Goal: Find contact information: Find contact information

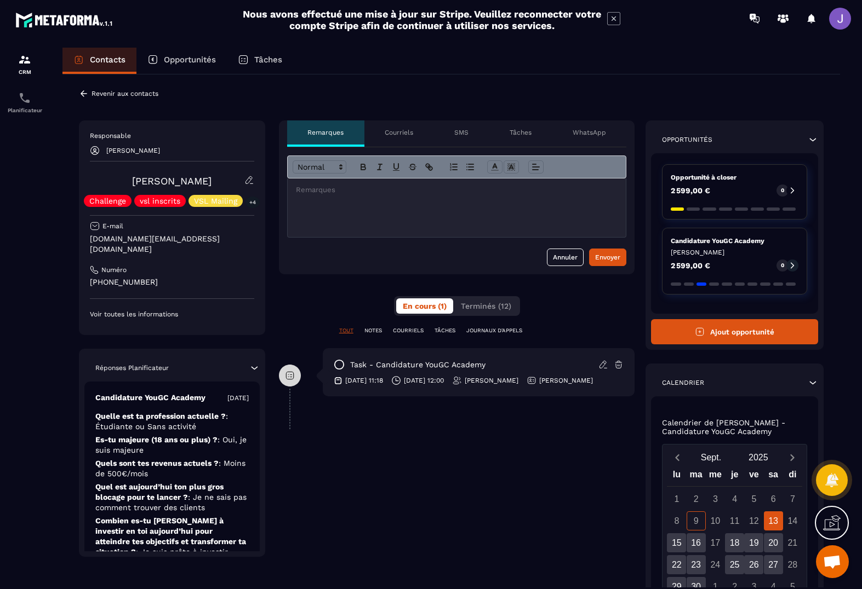
scroll to position [1, 0]
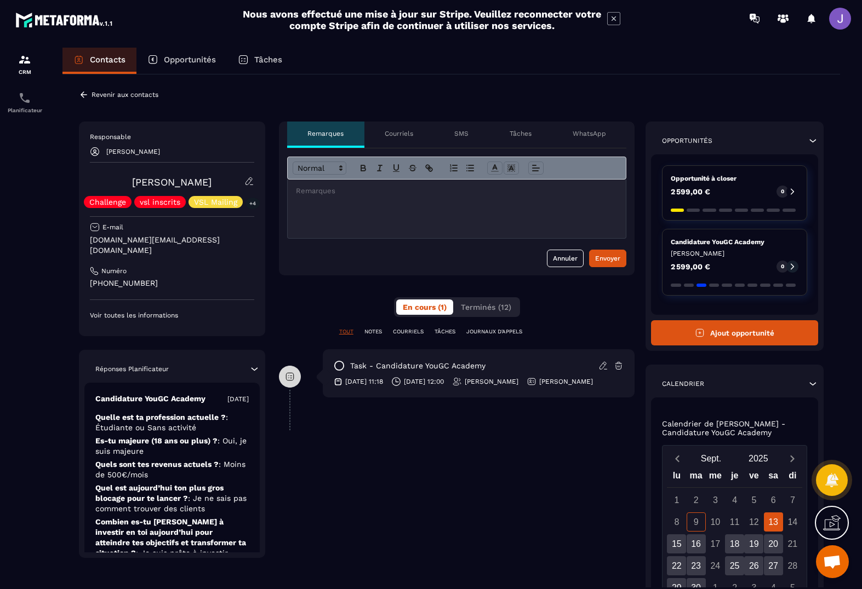
click at [168, 278] on p "[PHONE_NUMBER]" at bounding box center [172, 283] width 164 height 10
drag, startPoint x: 168, startPoint y: 273, endPoint x: 136, endPoint y: 273, distance: 31.2
click at [136, 278] on p "[PHONE_NUMBER]" at bounding box center [172, 283] width 164 height 10
click at [74, 282] on div "Revenir aux contacts Responsable [PERSON_NAME] Challenge vsl inscrits VSL Maili…" at bounding box center [450, 400] width 777 height 655
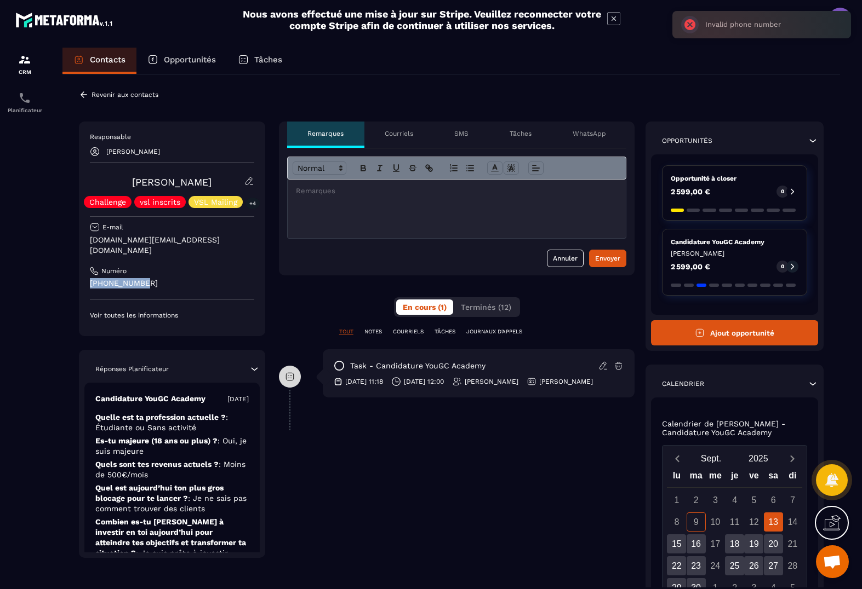
drag, startPoint x: 153, startPoint y: 273, endPoint x: 67, endPoint y: 271, distance: 86.6
click at [67, 271] on div "Revenir aux contacts Responsable [PERSON_NAME] Challenge vsl inscrits VSL Maili…" at bounding box center [450, 400] width 777 height 655
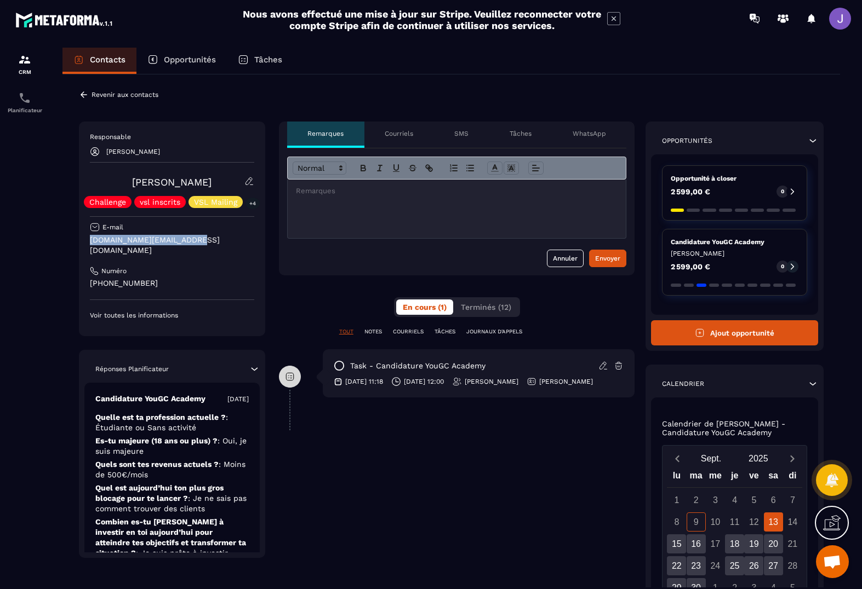
drag, startPoint x: 205, startPoint y: 240, endPoint x: 102, endPoint y: 240, distance: 103.0
click at [84, 240] on div "Responsable [PERSON_NAME] [PERSON_NAME] Challenge vsl inscrits VSL Mailing +4 E…" at bounding box center [172, 229] width 186 height 215
copy p "[DOMAIN_NAME][EMAIL_ADDRESS][DOMAIN_NAME]"
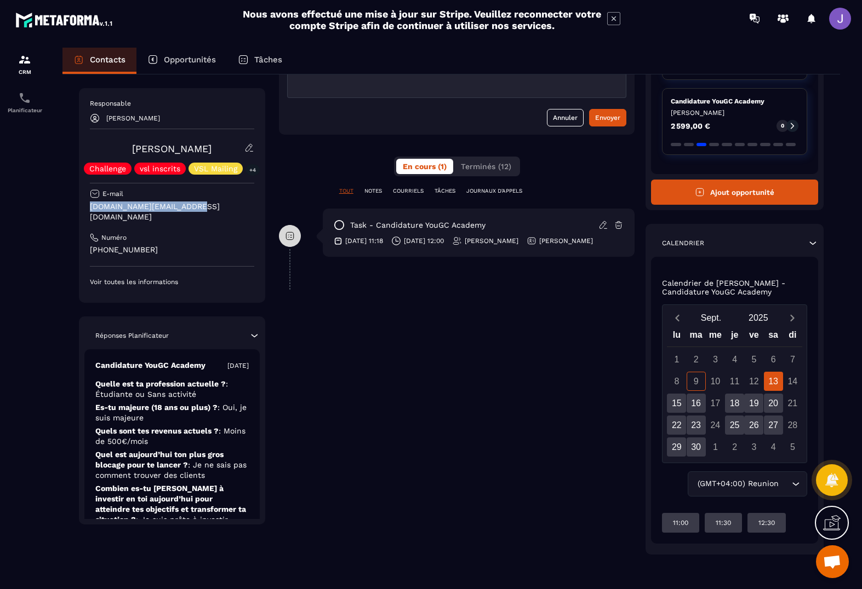
scroll to position [142, 0]
click at [778, 385] on div "13" at bounding box center [773, 381] width 19 height 19
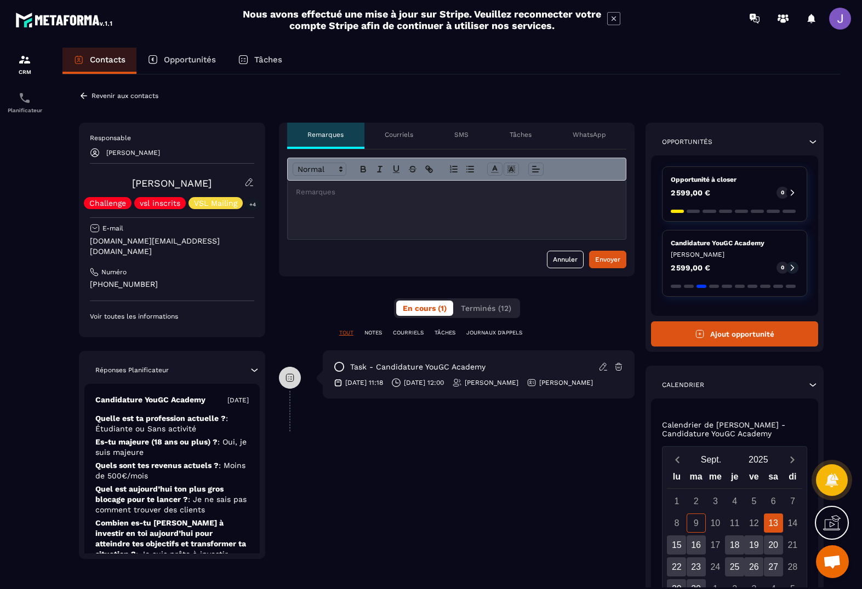
scroll to position [0, 0]
click at [102, 94] on p "Revenir aux contacts" at bounding box center [124, 96] width 67 height 8
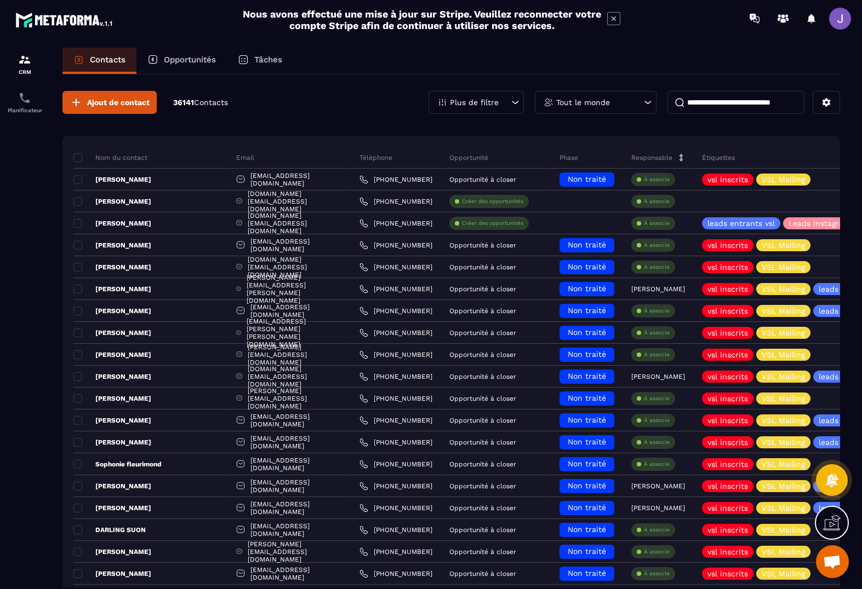
click at [708, 112] on input at bounding box center [735, 102] width 137 height 23
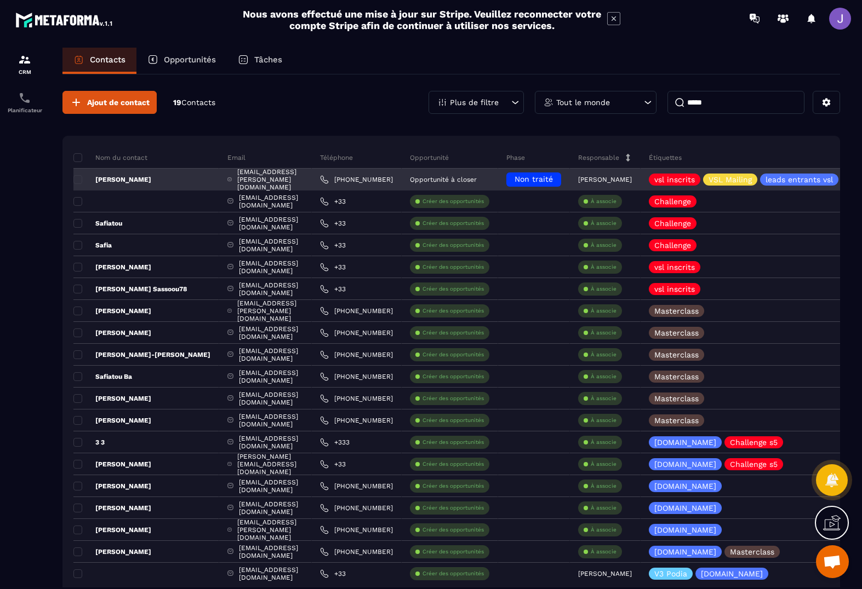
type input "*****"
click at [146, 178] on p "[PERSON_NAME]" at bounding box center [112, 179] width 78 height 9
